Goal: Task Accomplishment & Management: Use online tool/utility

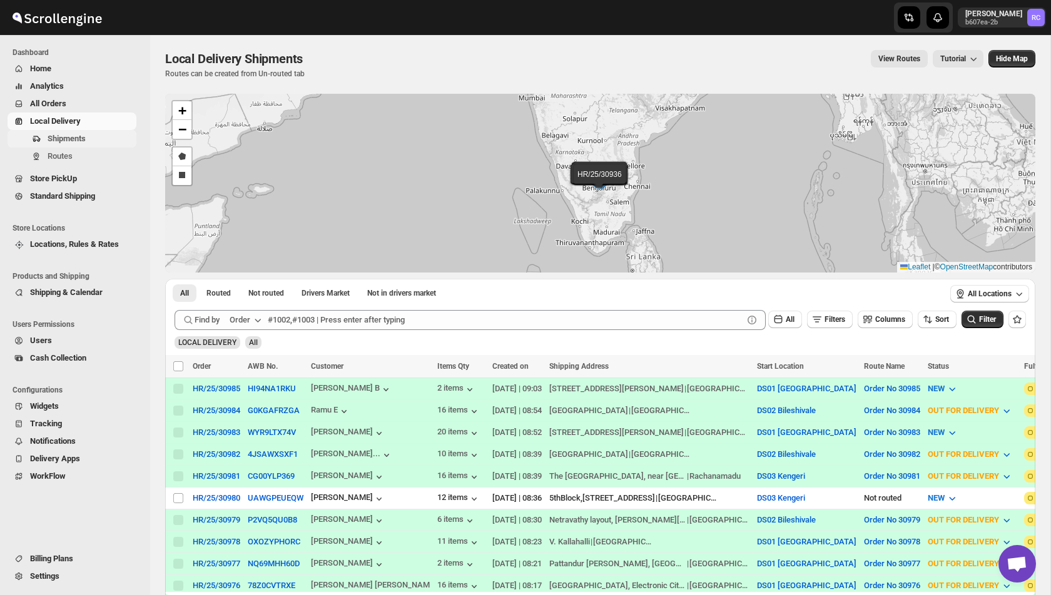
click at [55, 138] on span "Shipments" at bounding box center [67, 138] width 38 height 9
click at [73, 158] on span "Routes" at bounding box center [60, 155] width 25 height 9
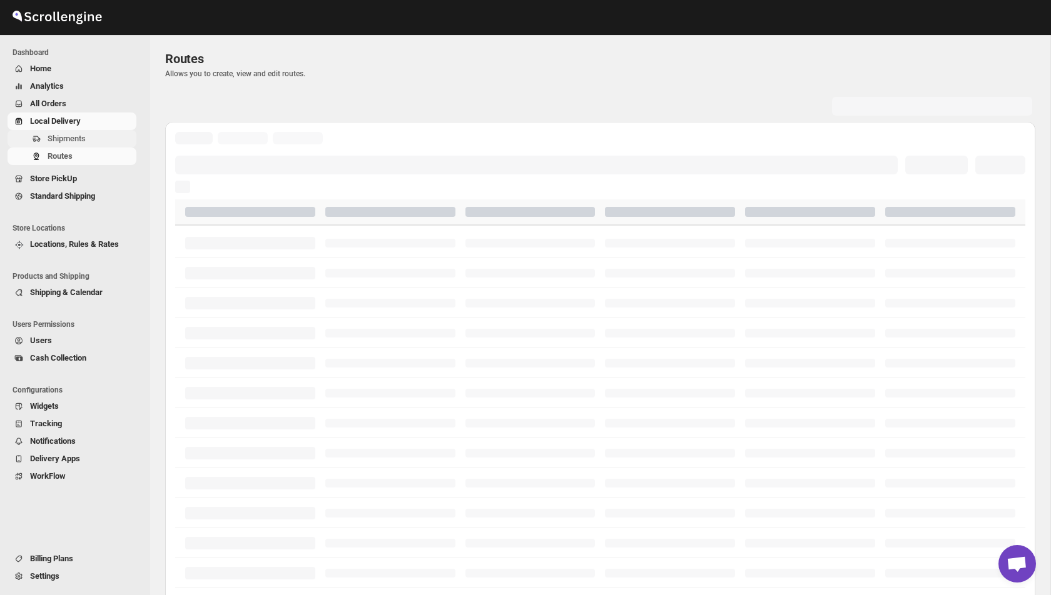
click at [73, 136] on span "Shipments" at bounding box center [67, 138] width 38 height 9
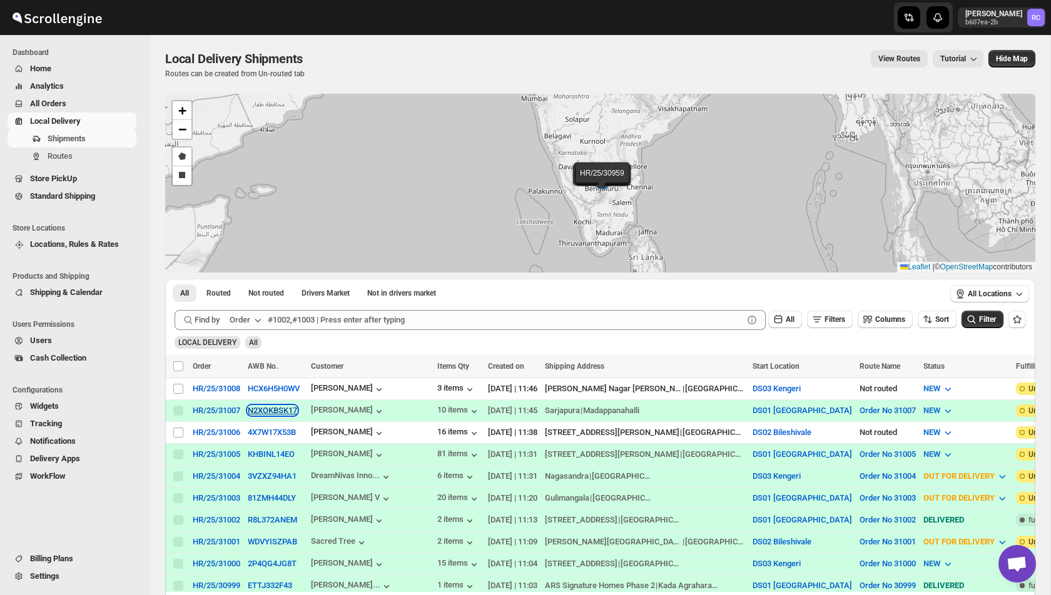
click at [280, 413] on button "N2XOKBSK17" at bounding box center [272, 410] width 49 height 9
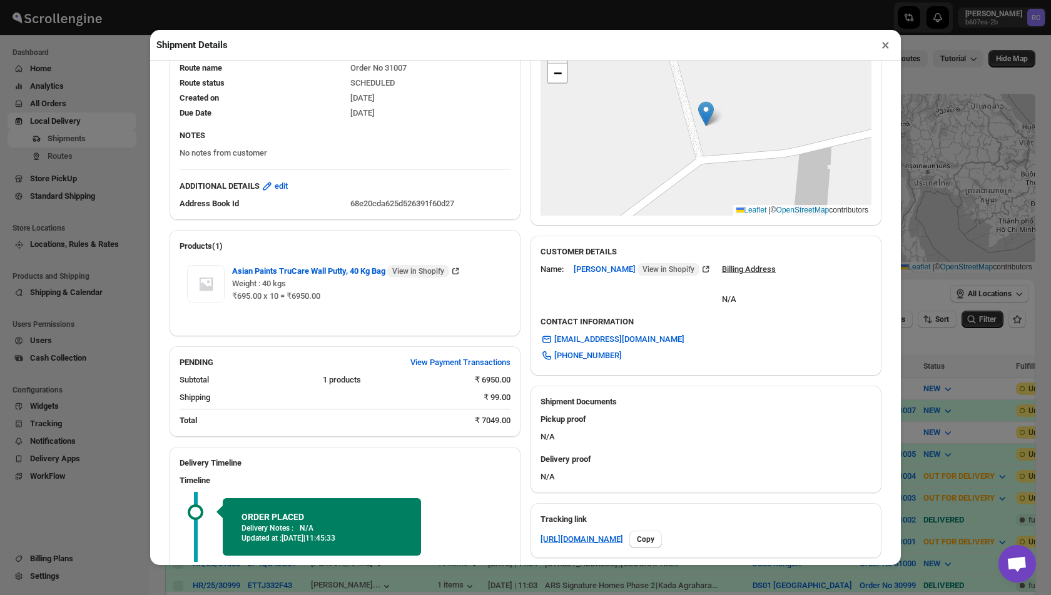
scroll to position [33, 0]
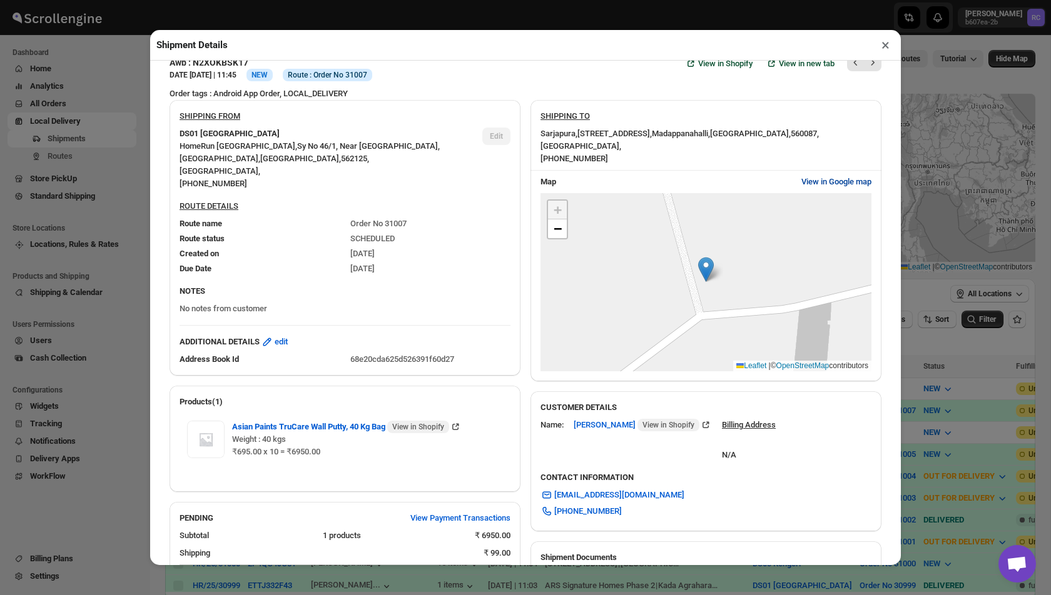
click at [826, 181] on span "View in Google map" at bounding box center [836, 182] width 70 height 13
click at [884, 42] on button "×" at bounding box center [885, 45] width 18 height 18
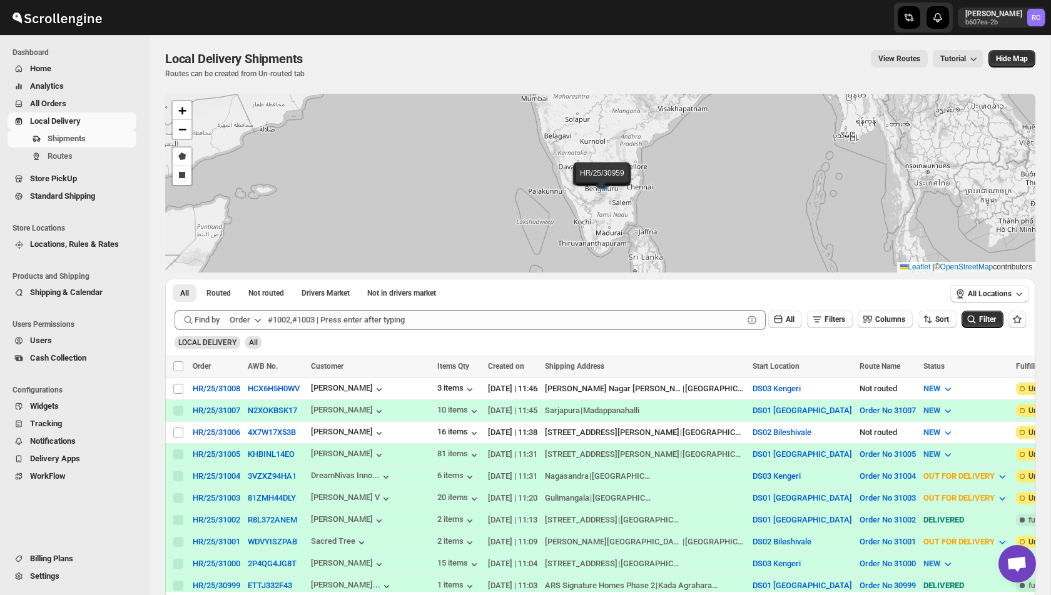
click at [63, 169] on div "Shipments Routes" at bounding box center [72, 150] width 144 height 40
click at [66, 156] on span "Routes" at bounding box center [60, 155] width 25 height 9
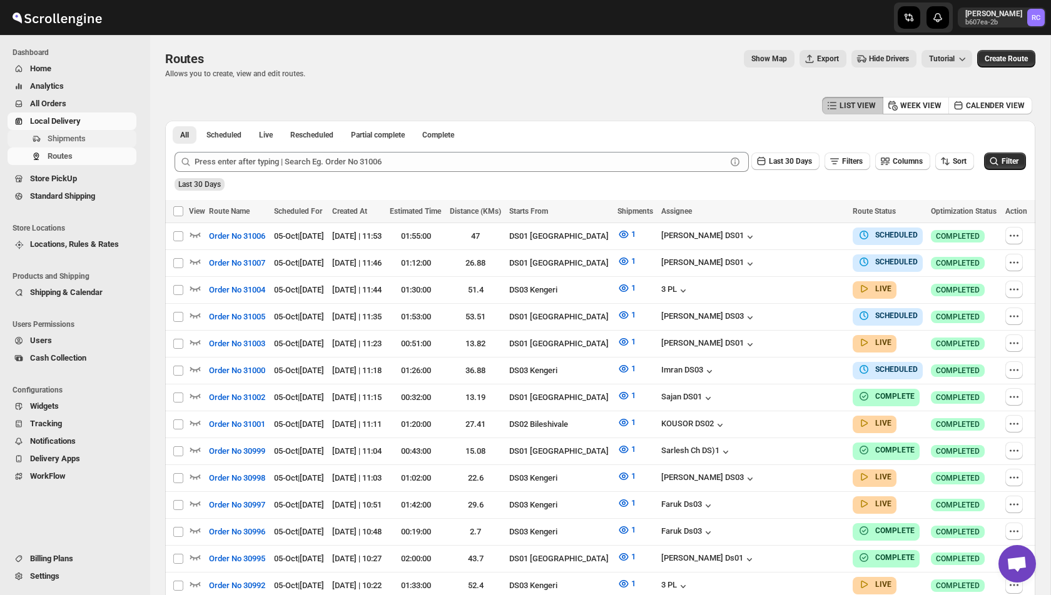
click at [79, 137] on span "Shipments" at bounding box center [67, 138] width 38 height 9
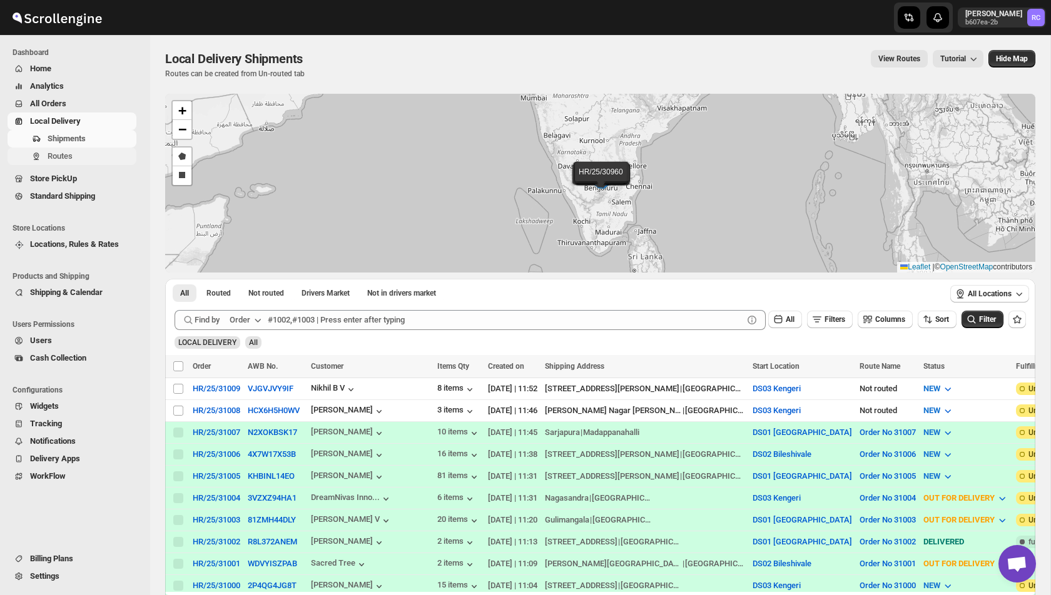
click at [73, 154] on span "Routes" at bounding box center [60, 155] width 25 height 9
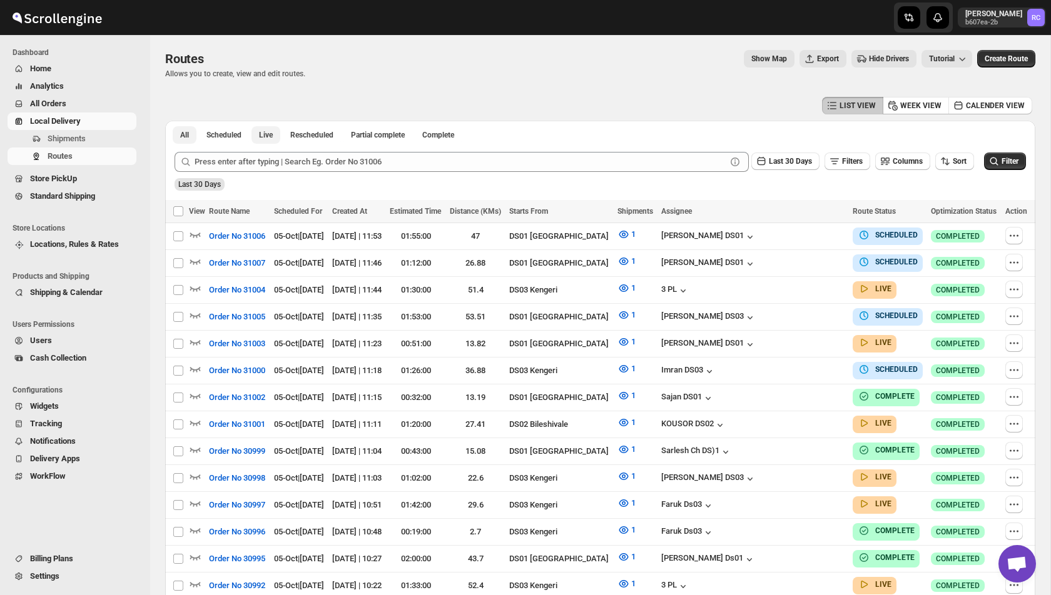
click at [266, 134] on span "Live" at bounding box center [266, 135] width 14 height 10
